Goal: Task Accomplishment & Management: Use online tool/utility

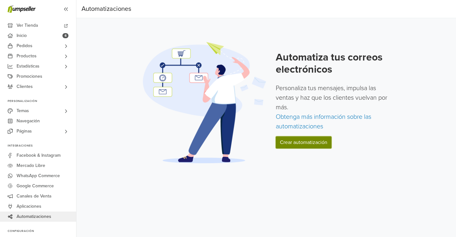
click at [309, 140] on link "Crear automatización" at bounding box center [304, 142] width 56 height 12
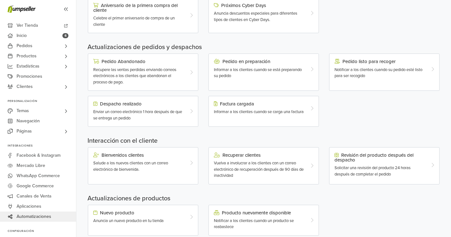
scroll to position [157, 0]
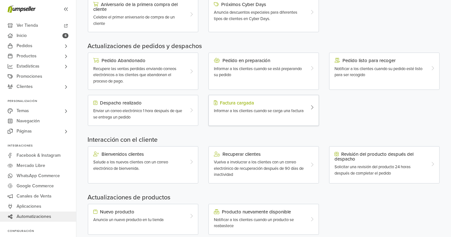
click at [227, 108] on div "Informar a los clientes cuando se carga una factura" at bounding box center [259, 111] width 91 height 6
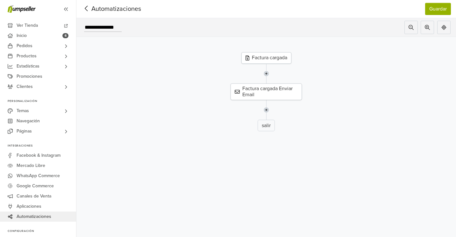
click at [89, 9] on icon at bounding box center [87, 8] width 10 height 8
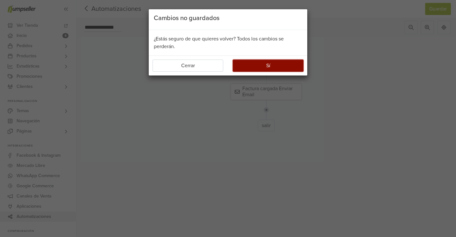
click at [264, 64] on button "Sí" at bounding box center [268, 66] width 71 height 12
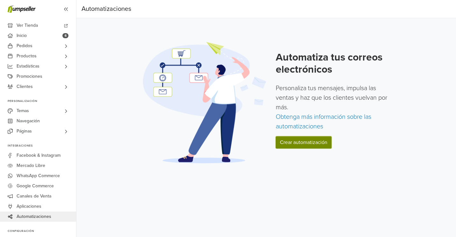
click at [307, 137] on link "Crear automatización" at bounding box center [304, 142] width 56 height 12
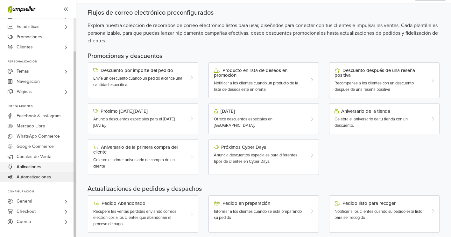
scroll to position [26, 0]
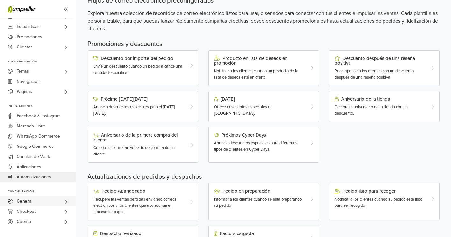
click at [32, 202] on span "General" at bounding box center [25, 201] width 16 height 10
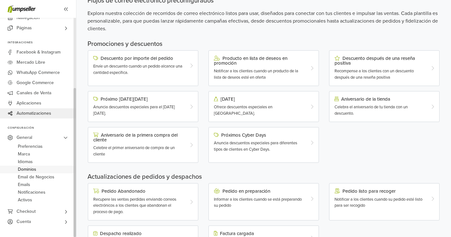
scroll to position [34, 0]
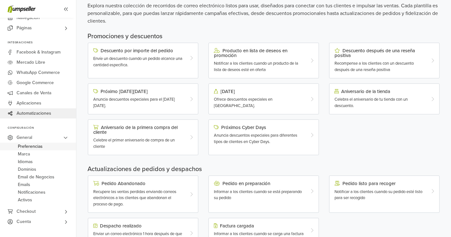
click at [28, 148] on span "Preferencias" at bounding box center [30, 147] width 25 height 8
